Goal: Find specific page/section

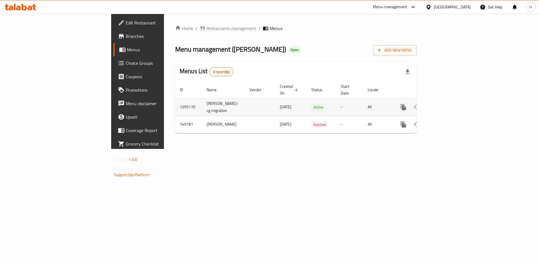
click at [448, 104] on icon "enhanced table" at bounding box center [444, 107] width 7 height 7
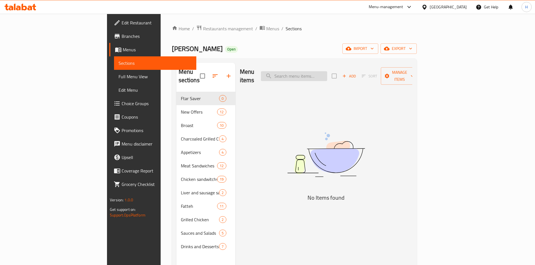
click at [327, 71] on input "search" at bounding box center [294, 76] width 66 height 10
paste input "صنية بهير"
type input "ص"
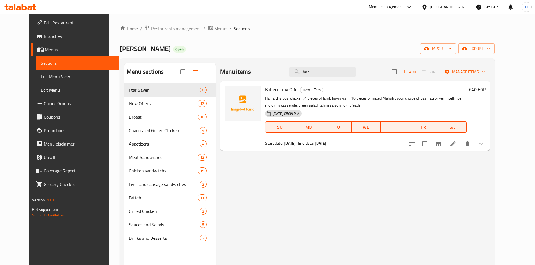
type input "bah"
click at [488, 146] on button "show more" at bounding box center [481, 143] width 13 height 13
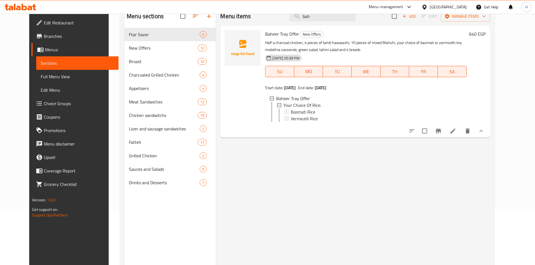
scroll to position [56, 0]
click at [9, 10] on div at bounding box center [20, 6] width 41 height 11
click at [9, 8] on icon at bounding box center [10, 8] width 5 height 5
